Goal: Transaction & Acquisition: Purchase product/service

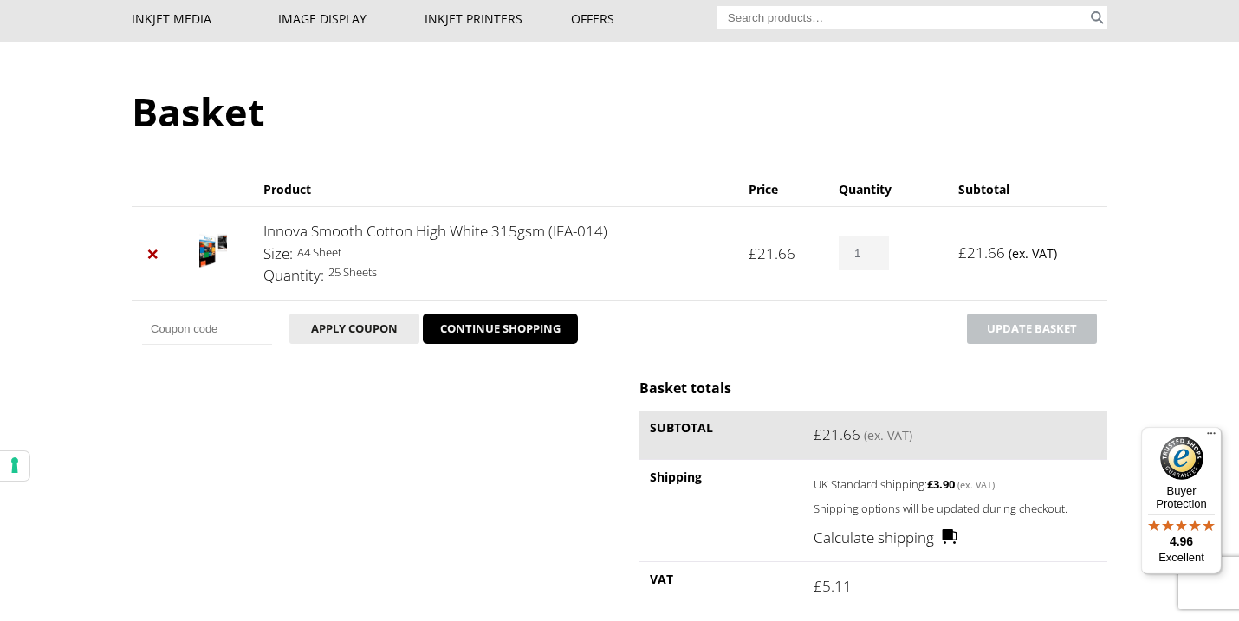
type input "2"
click at [873, 248] on input "2" at bounding box center [864, 254] width 50 height 34
click at [1011, 322] on button "Update basket" at bounding box center [1032, 329] width 130 height 30
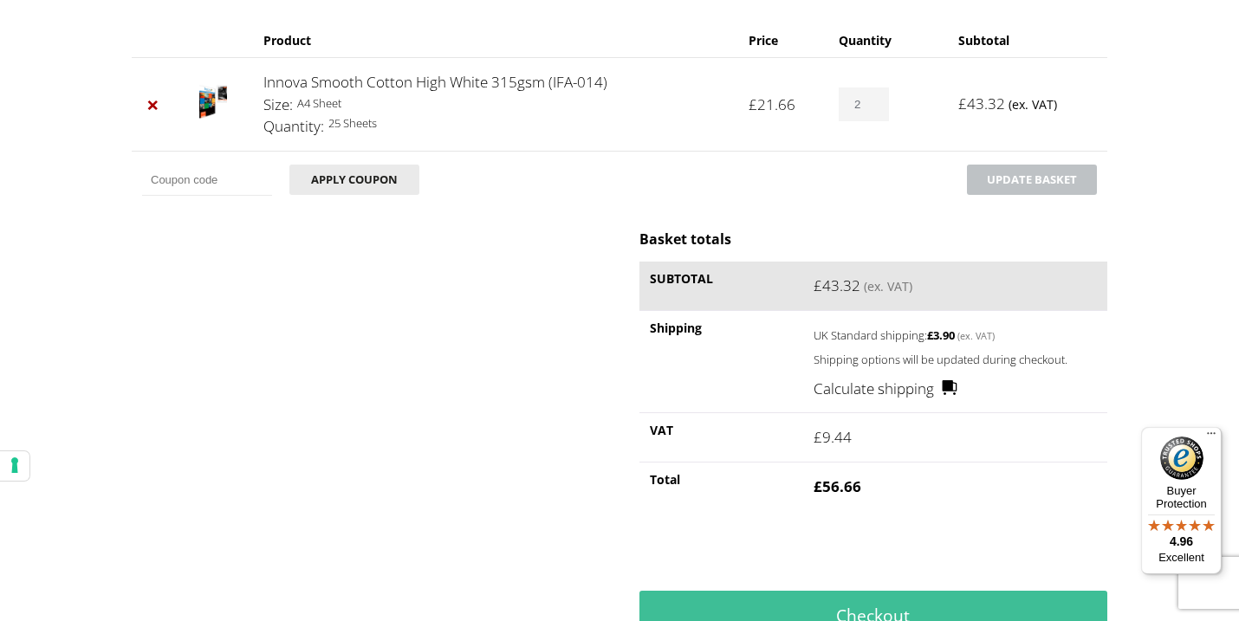
scroll to position [610, 0]
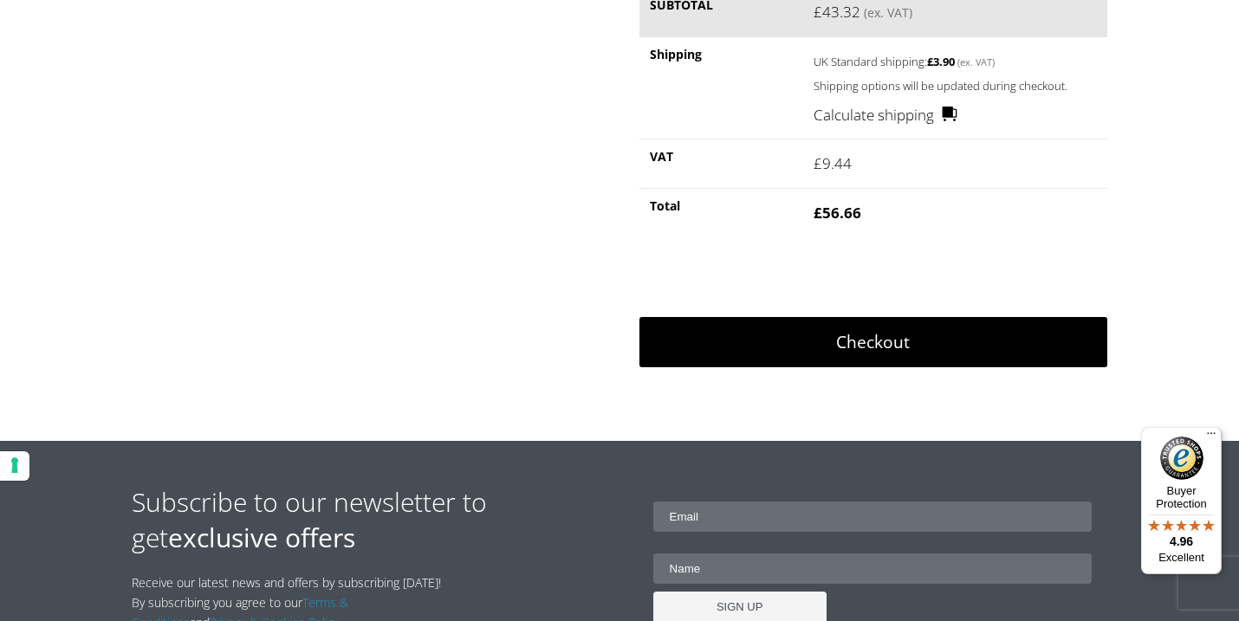
click at [893, 343] on link "Checkout" at bounding box center [874, 342] width 468 height 50
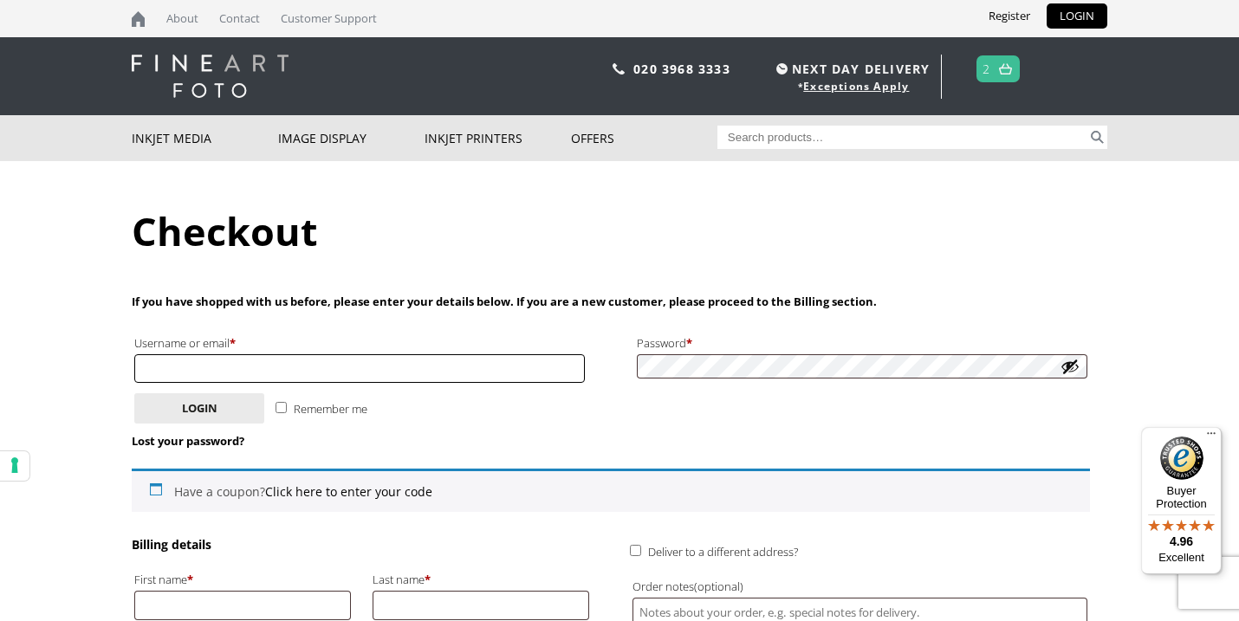
type input "mia-hawk@outlook.com"
click at [211, 393] on button "Login" at bounding box center [199, 408] width 130 height 30
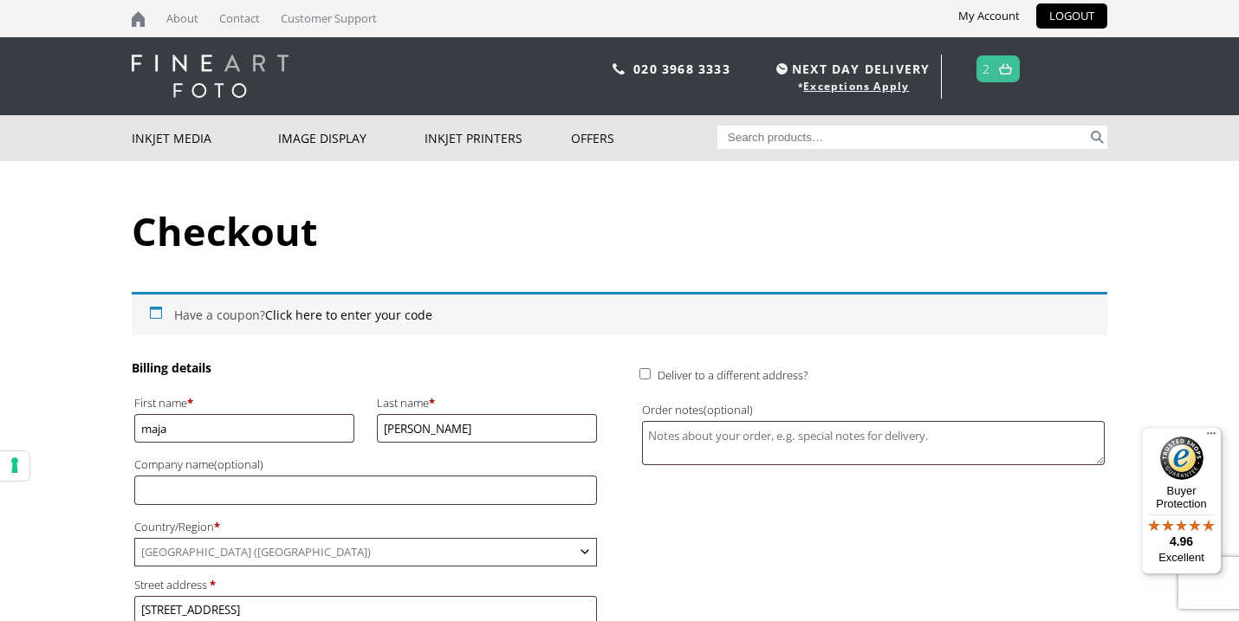
click at [641, 374] on input "Deliver to a different address?" at bounding box center [645, 373] width 11 height 11
checkbox input "true"
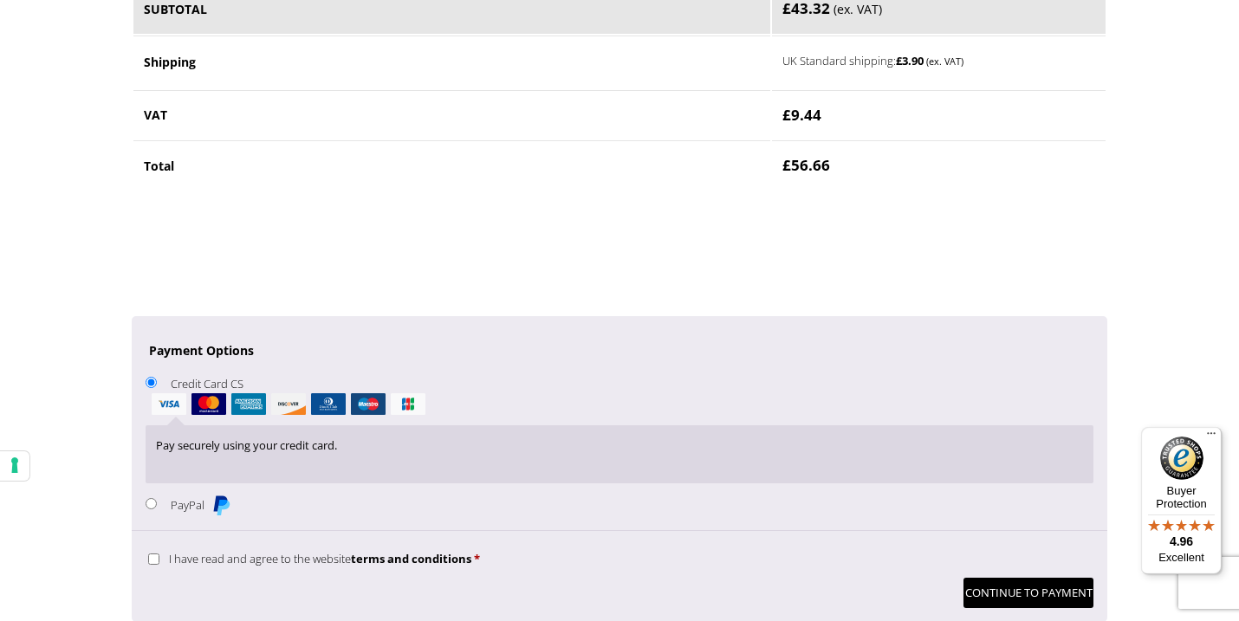
scroll to position [1277, 0]
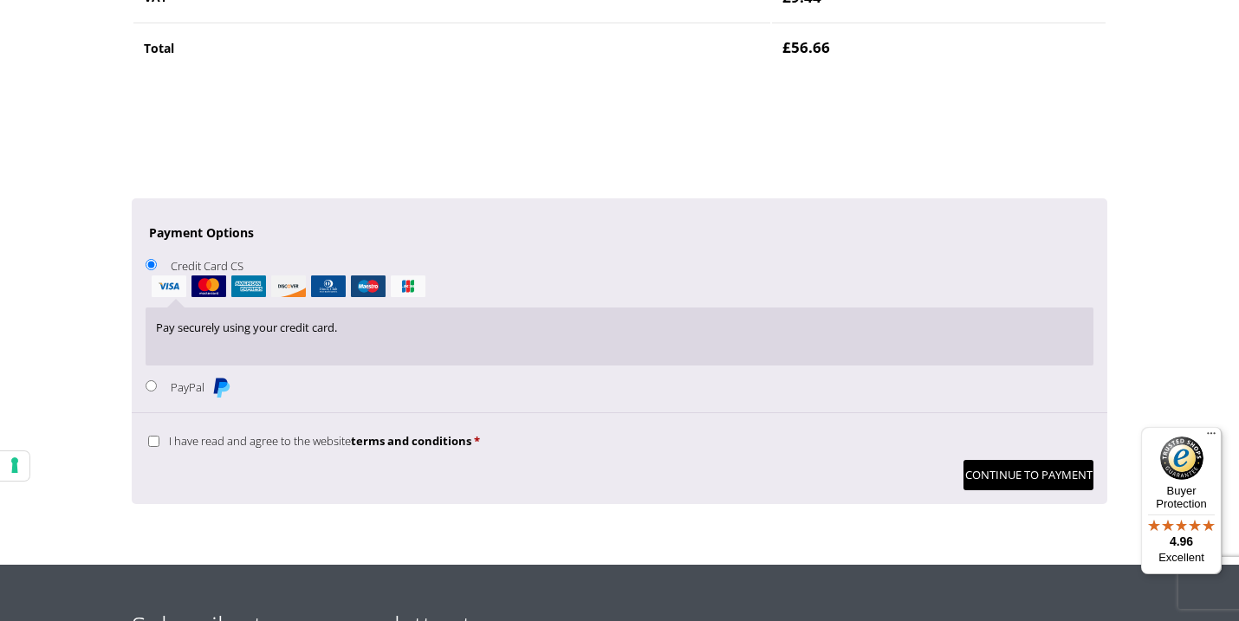
click at [263, 433] on span "I have read and agree to the website terms and conditions" at bounding box center [320, 441] width 302 height 16
click at [159, 436] on input "I have read and agree to the website terms and conditions *" at bounding box center [153, 441] width 11 height 11
checkbox input "true"
click at [1022, 460] on button "Continue to Payment" at bounding box center [1029, 475] width 130 height 30
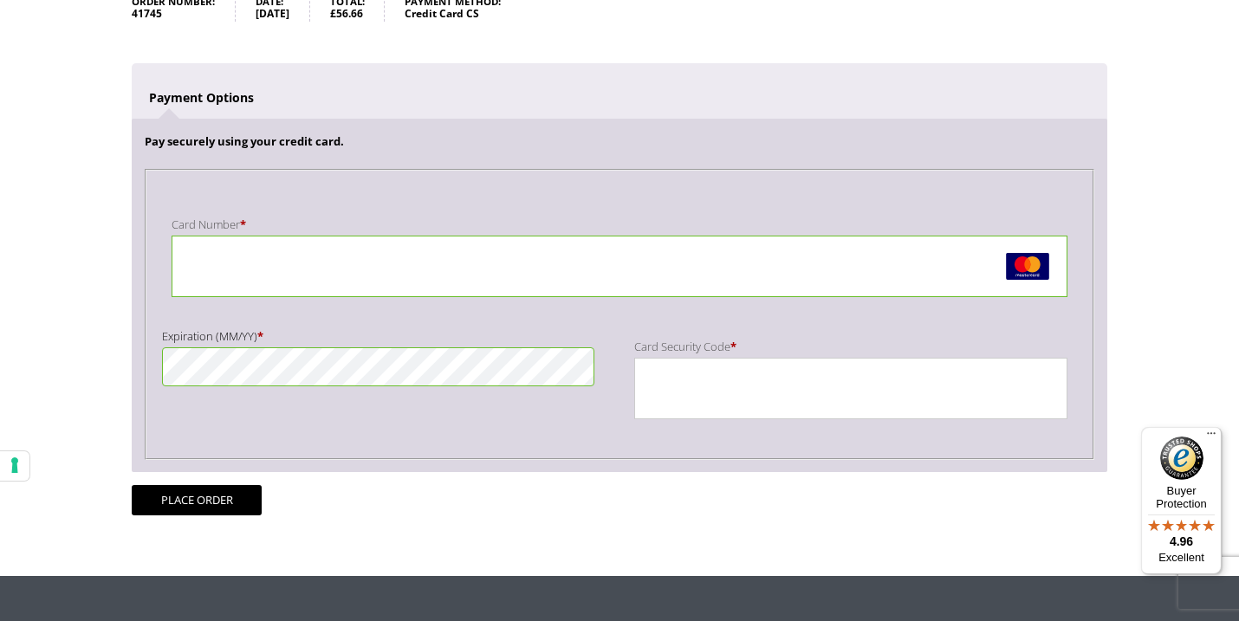
scroll to position [299, 0]
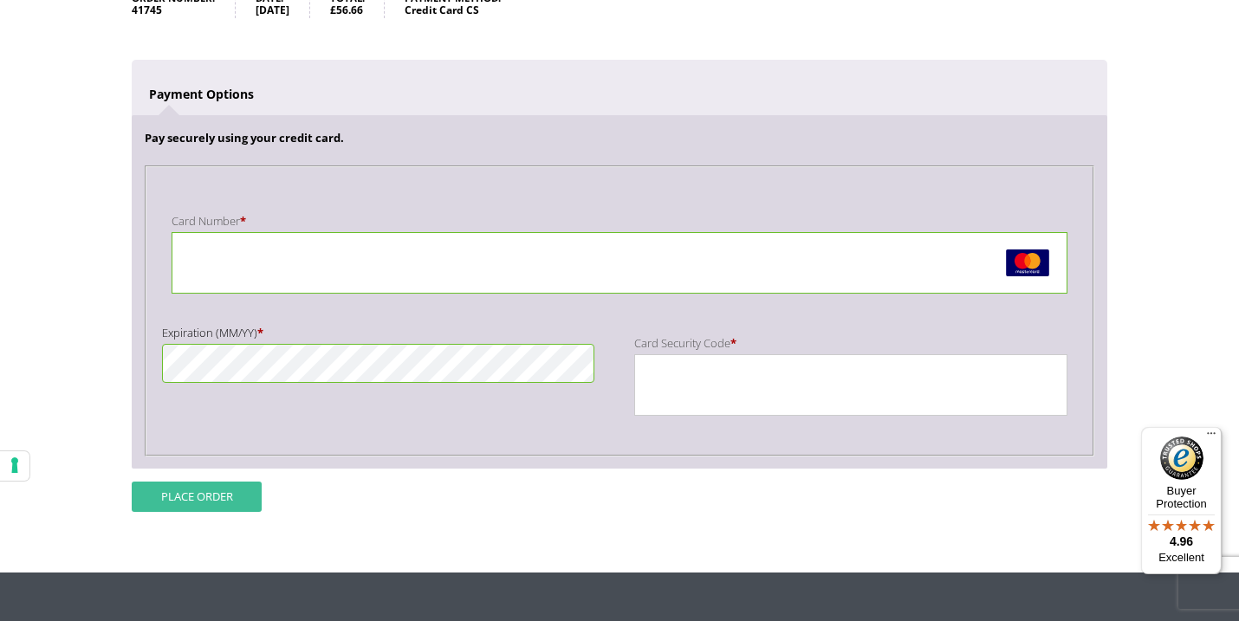
click at [213, 487] on button "Place order" at bounding box center [197, 497] width 130 height 30
